Goal: Task Accomplishment & Management: Manage account settings

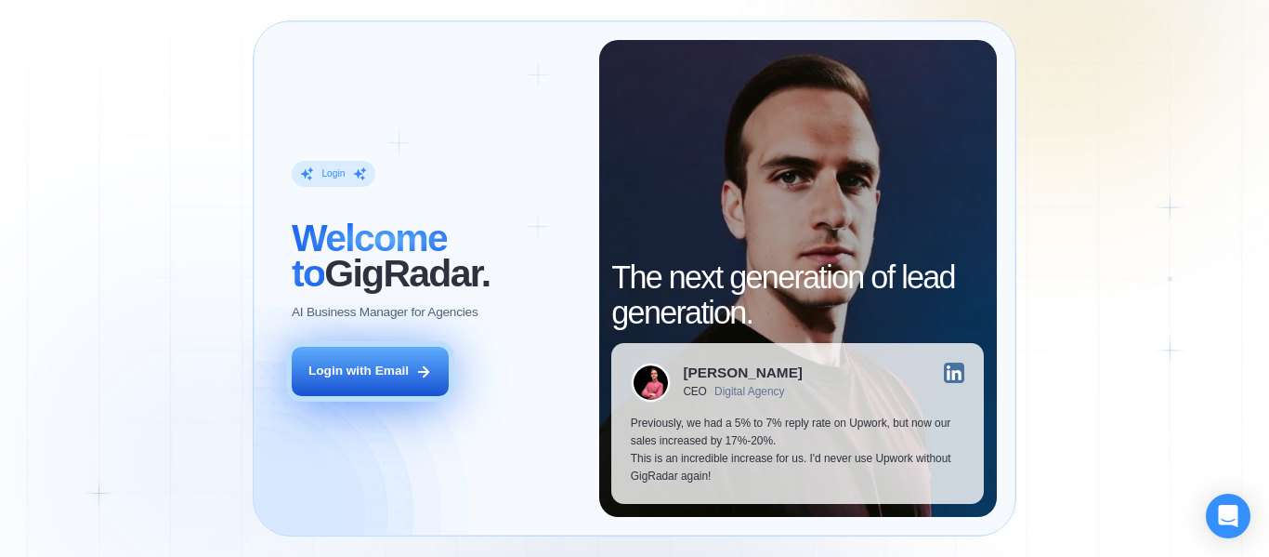
click at [377, 361] on button "Login with Email" at bounding box center [370, 371] width 157 height 49
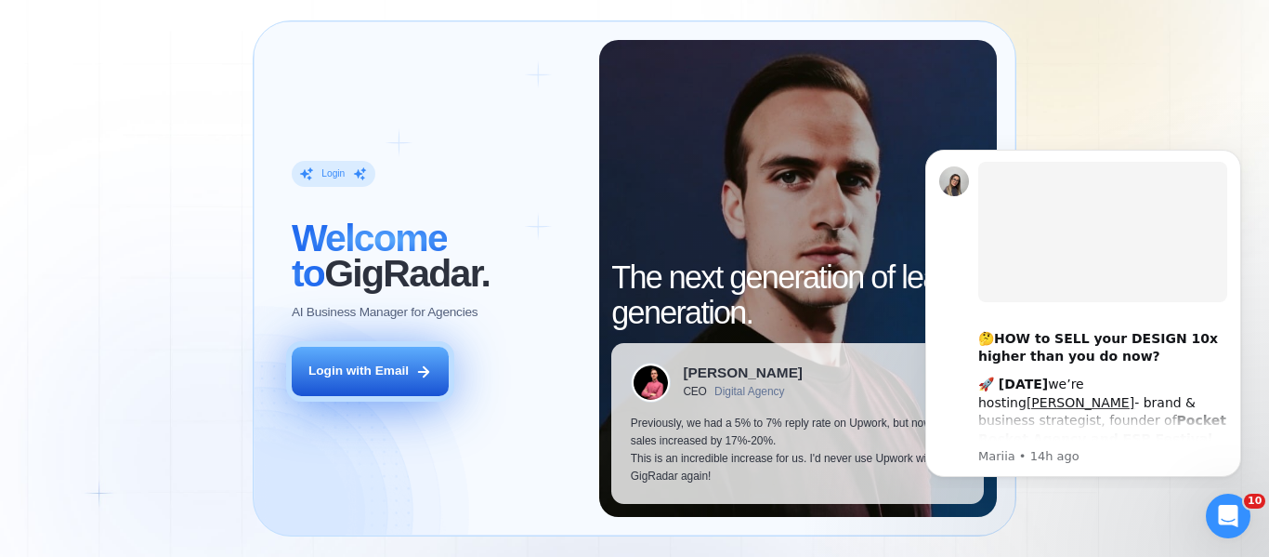
click at [368, 375] on div "Login with Email" at bounding box center [358, 371] width 100 height 18
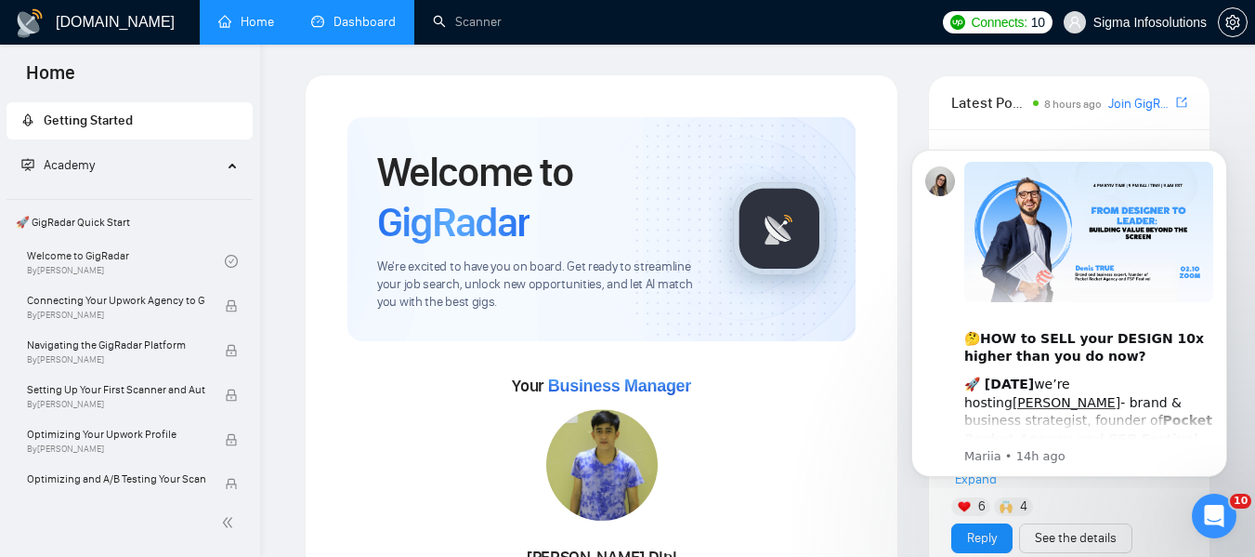
click at [385, 14] on link "Dashboard" at bounding box center [353, 22] width 85 height 16
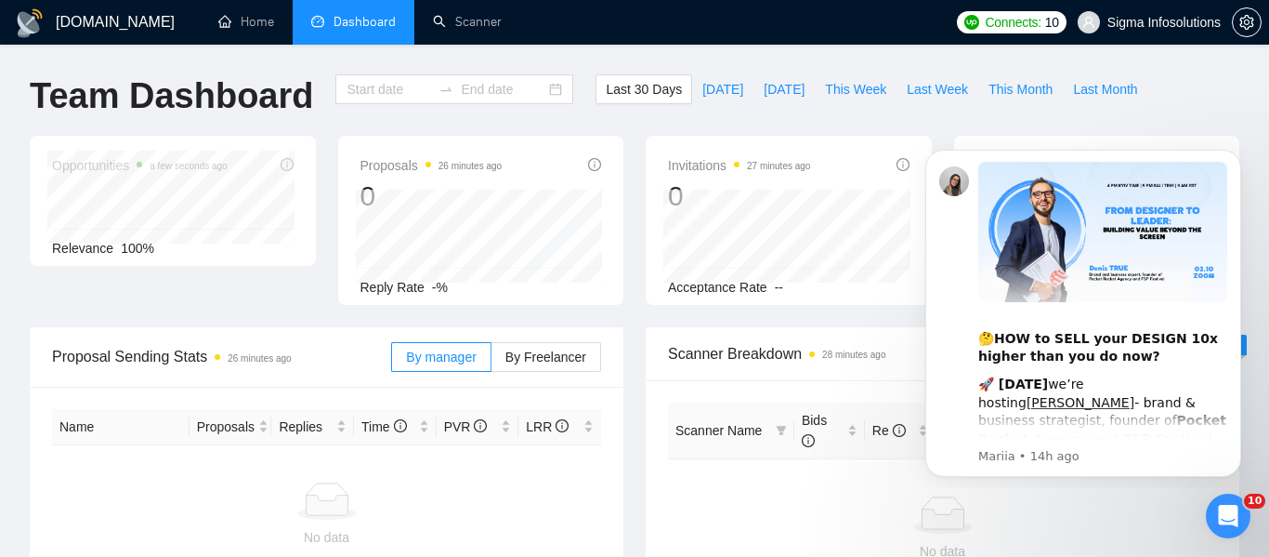
type input "2025-09-01"
type input "2025-10-01"
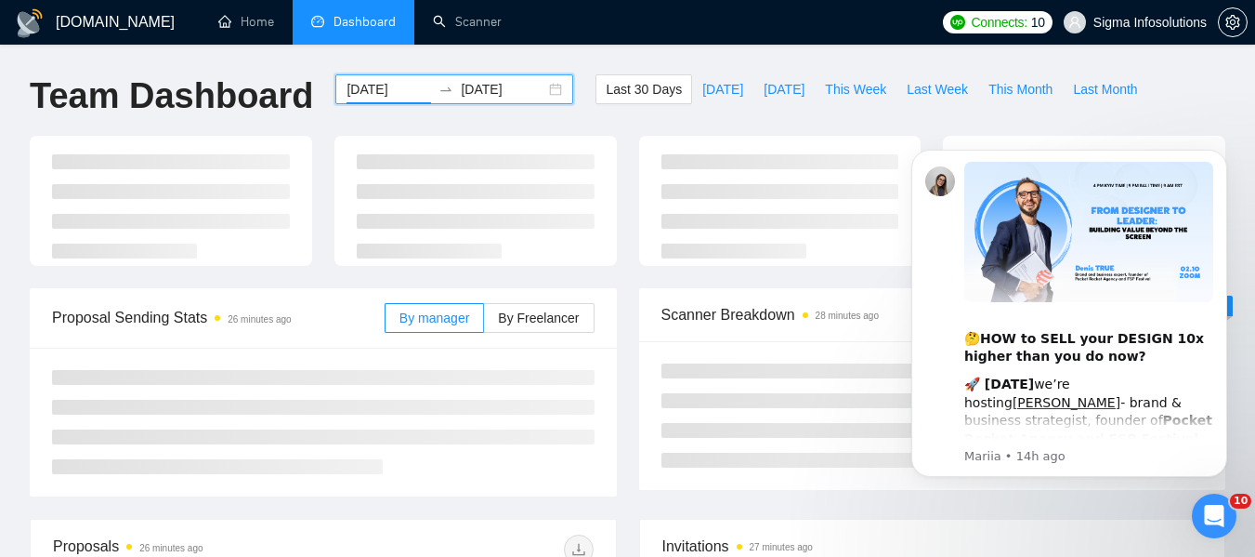
click at [374, 81] on input "2025-09-01" at bounding box center [389, 89] width 85 height 20
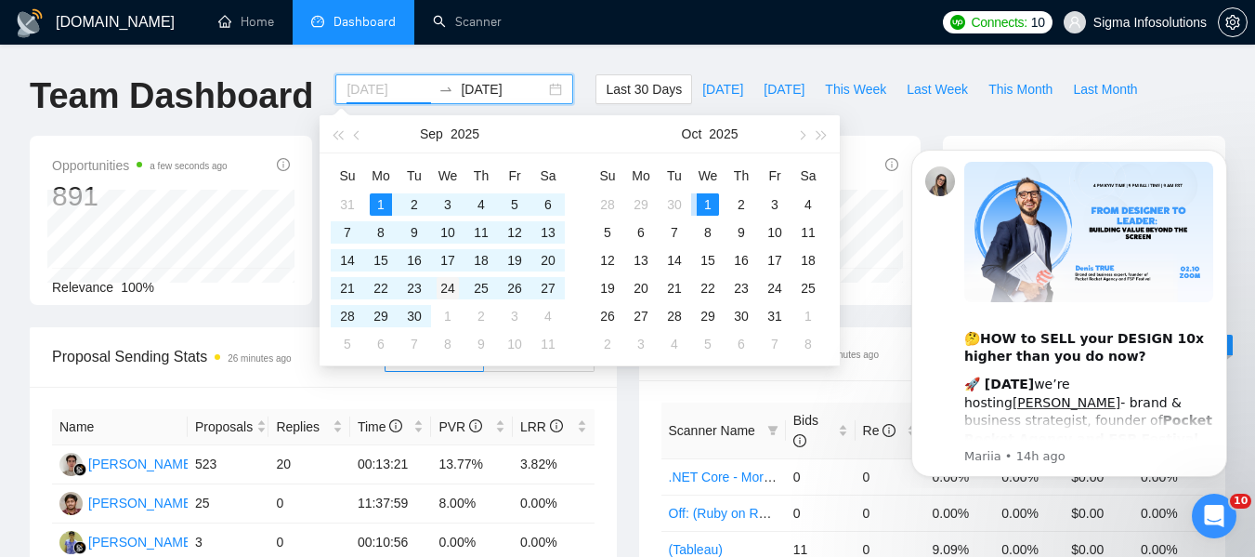
type input "2025-09-24"
click at [443, 283] on div "24" at bounding box center [448, 288] width 22 height 22
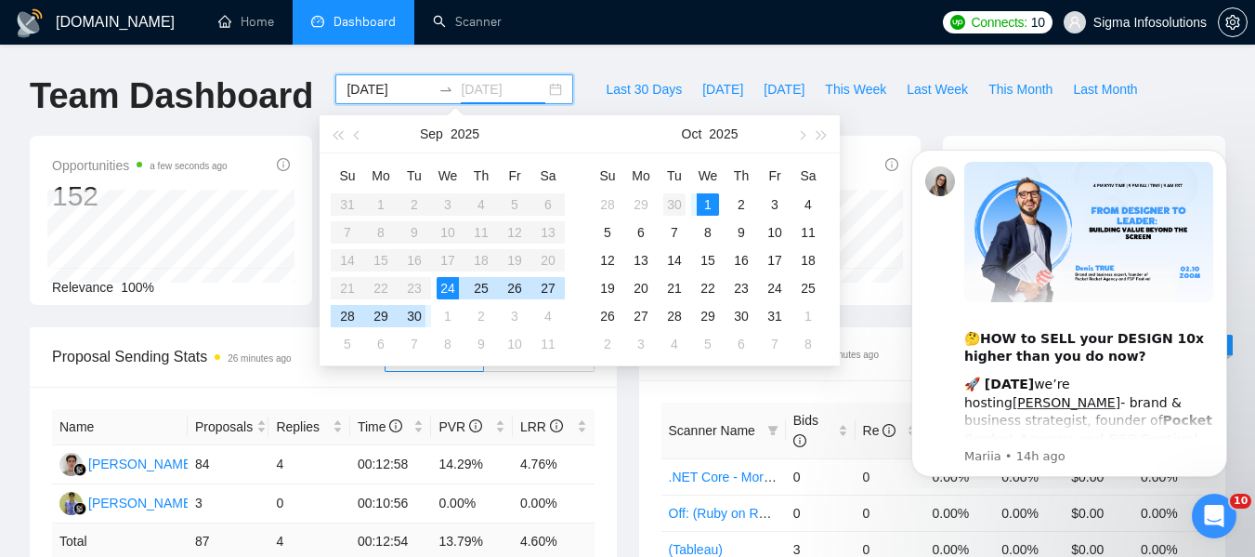
click at [673, 200] on div "30" at bounding box center [674, 204] width 22 height 22
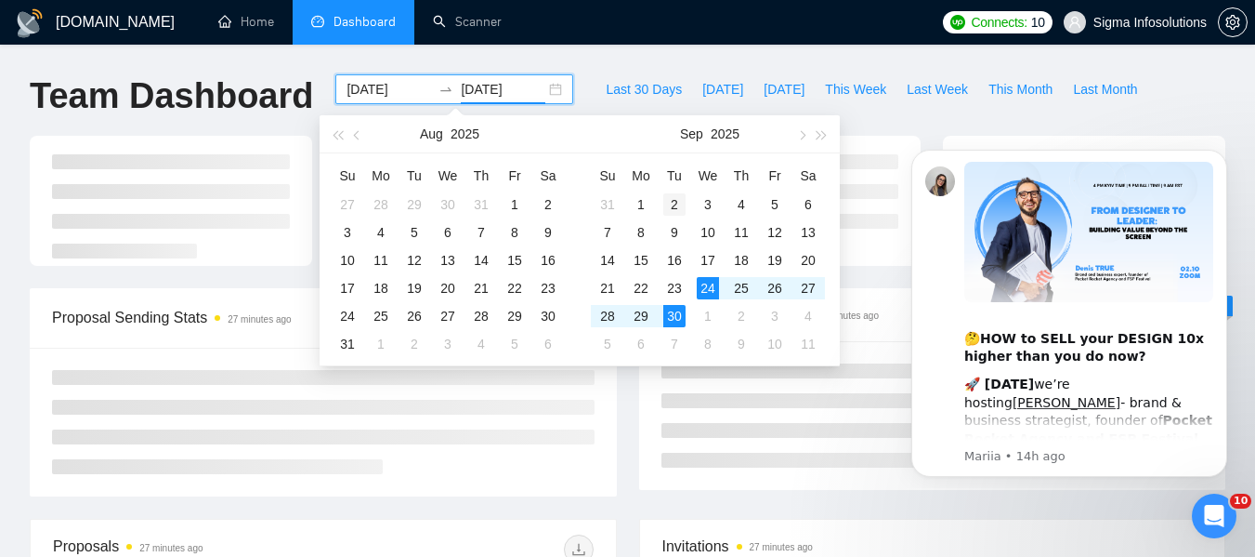
type input "2025-09-30"
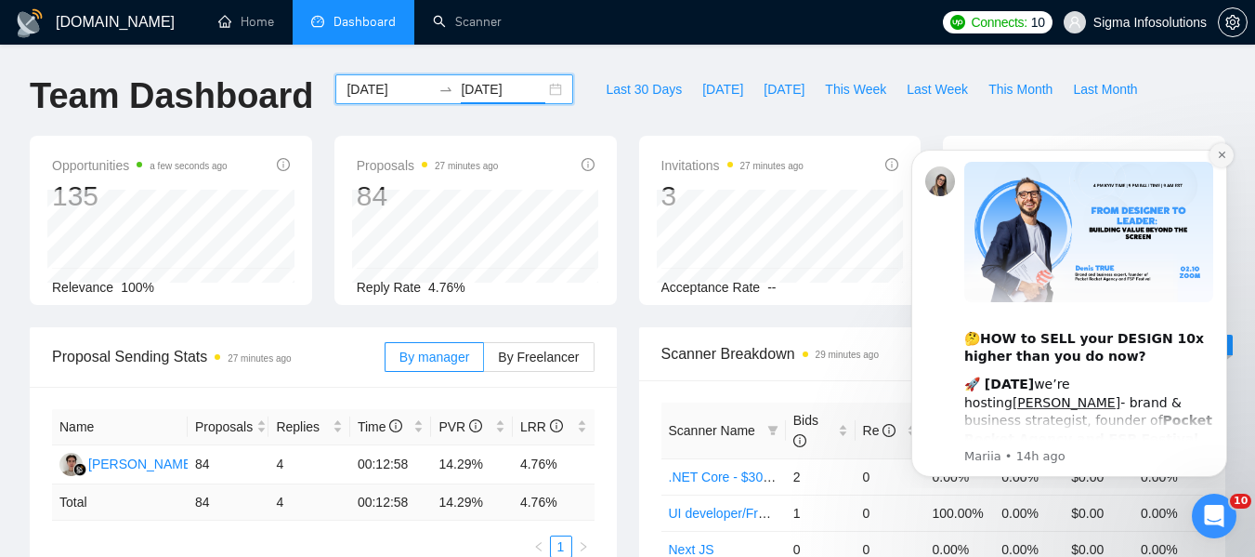
click at [1220, 157] on icon "Dismiss notification" at bounding box center [1221, 154] width 7 height 7
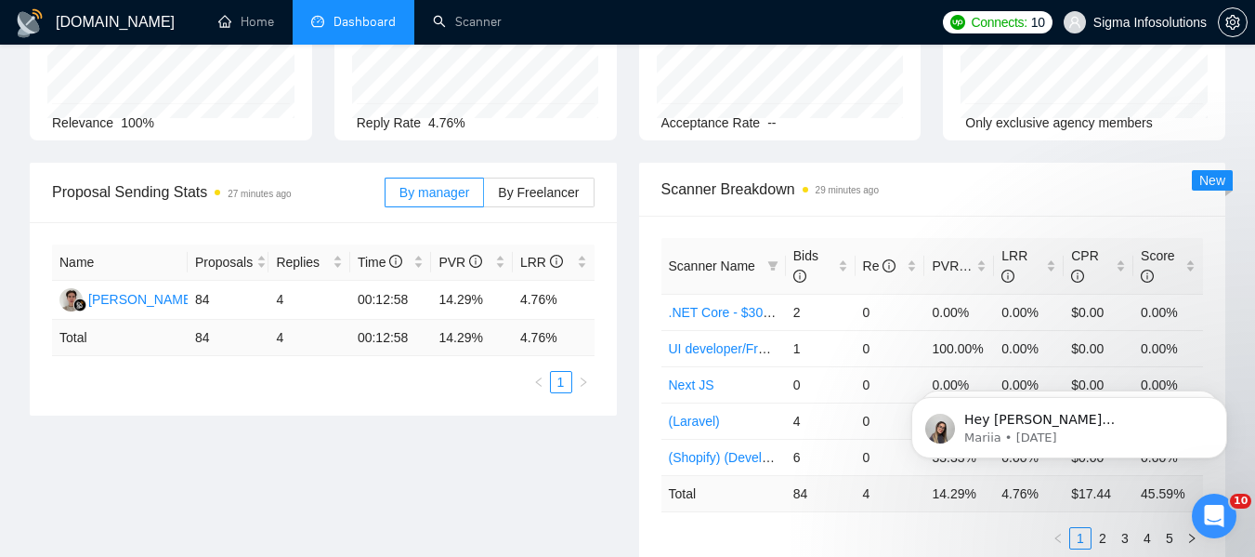
scroll to position [182, 0]
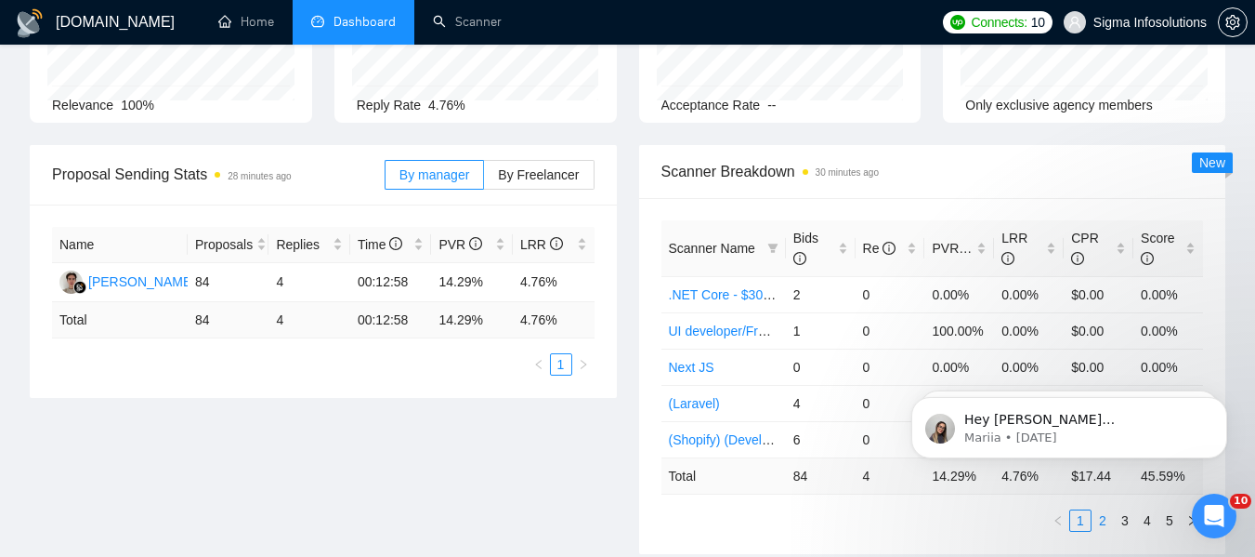
click at [1109, 521] on link "2" at bounding box center [1103, 520] width 20 height 20
click at [1122, 520] on link "3" at bounding box center [1125, 520] width 20 height 20
click at [1148, 521] on link "4" at bounding box center [1147, 520] width 20 height 20
click at [1168, 518] on link "5" at bounding box center [1170, 520] width 20 height 20
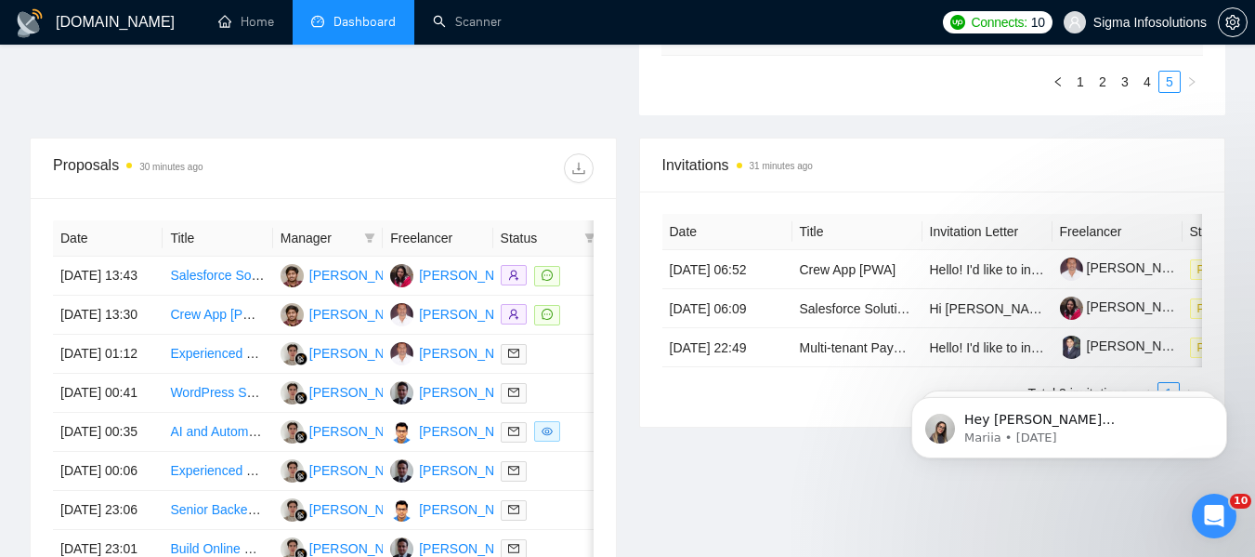
scroll to position [554, 0]
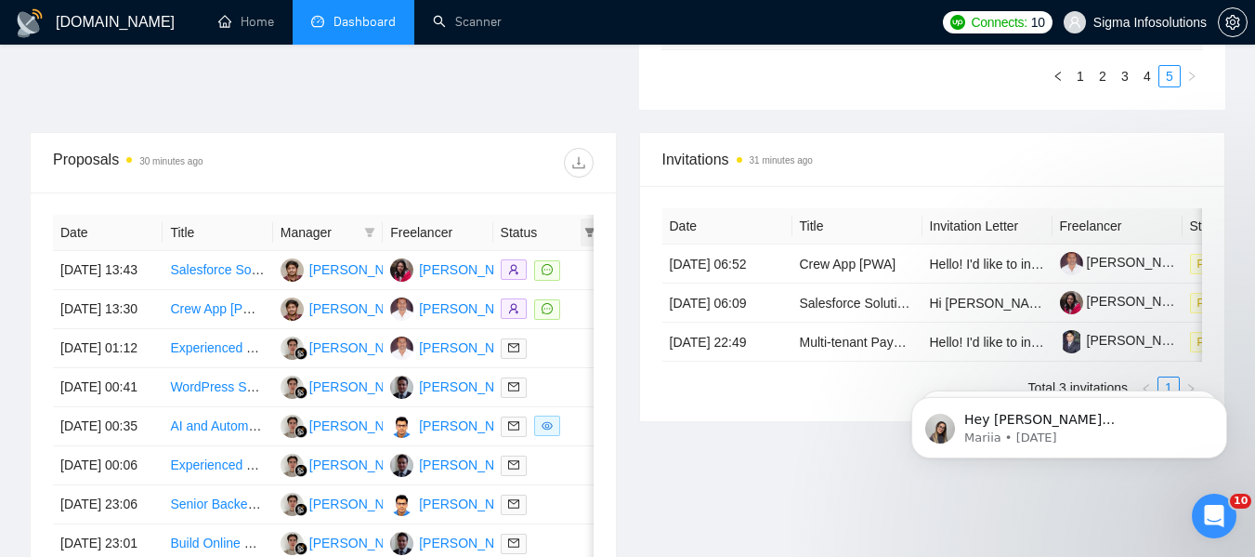
click at [590, 236] on icon "filter" at bounding box center [590, 232] width 10 height 9
click at [507, 265] on input "checkbox" at bounding box center [506, 267] width 15 height 15
checkbox input "true"
click at [716, 454] on div "Invitations 32 minutes ago Date Title Invitation Letter Freelancer Status 27 Se…" at bounding box center [933, 417] width 610 height 570
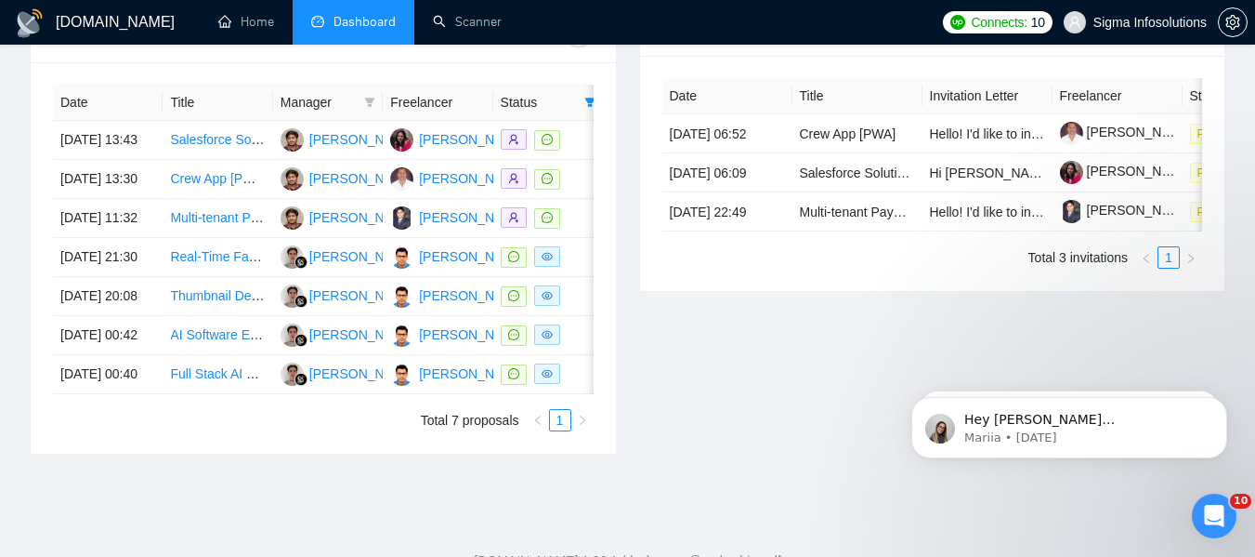
scroll to position [687, 0]
